Goal: Task Accomplishment & Management: Use online tool/utility

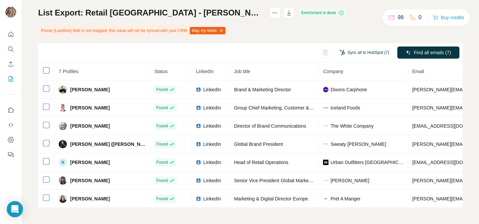
click at [365, 53] on button "Sync all to HubSpot (7)" at bounding box center [364, 53] width 59 height 10
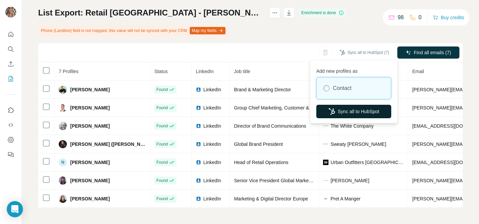
click at [351, 109] on button "Sync all to HubSpot" at bounding box center [353, 111] width 75 height 13
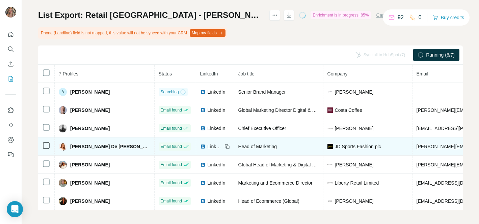
scroll to position [40, 0]
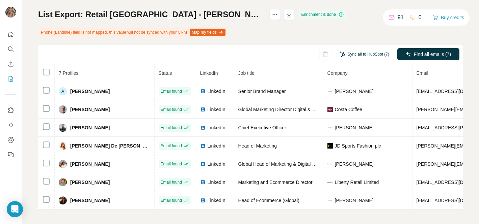
click at [355, 54] on button "Sync all to HubSpot (7)" at bounding box center [364, 54] width 59 height 10
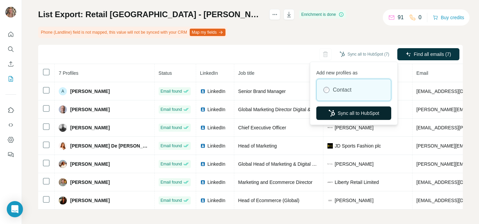
click at [336, 111] on button "Sync all to HubSpot" at bounding box center [353, 113] width 75 height 13
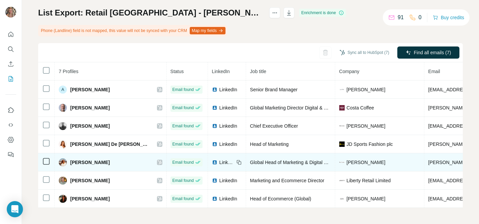
scroll to position [0, 0]
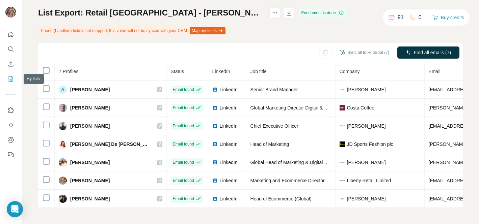
click at [11, 79] on icon "My lists" at bounding box center [11, 78] width 3 height 4
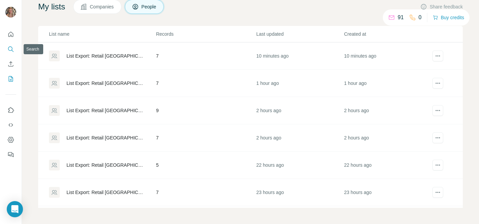
click at [9, 51] on icon "Search" at bounding box center [10, 49] width 7 height 7
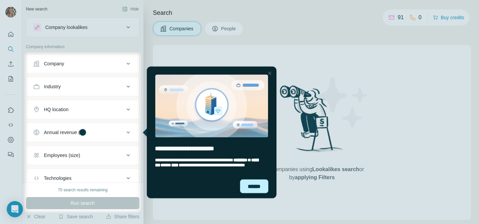
click at [247, 186] on div "******" at bounding box center [254, 186] width 28 height 14
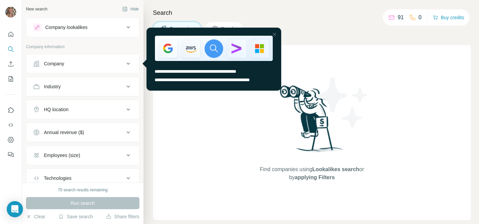
click at [110, 62] on div "Company" at bounding box center [78, 63] width 91 height 7
